Goal: Transaction & Acquisition: Subscribe to service/newsletter

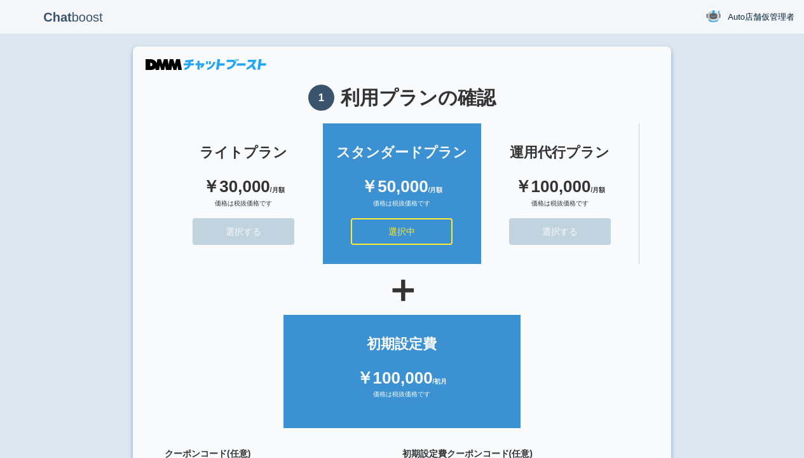
scroll to position [114, 0]
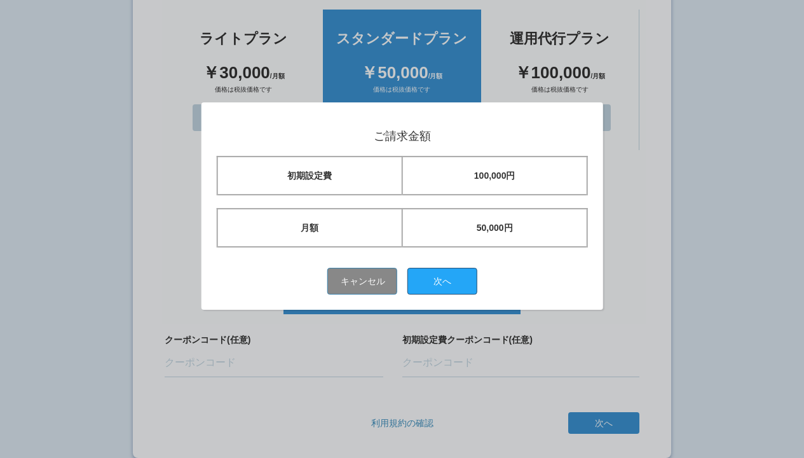
click at [447, 280] on button "次へ" at bounding box center [443, 281] width 70 height 27
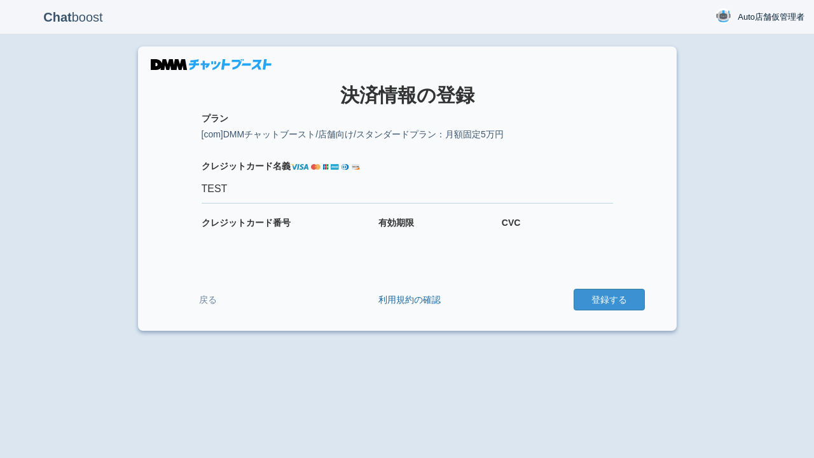
type input "TEST"
click at [608, 299] on button "登録する" at bounding box center [608, 300] width 71 height 22
